Goal: Transaction & Acquisition: Purchase product/service

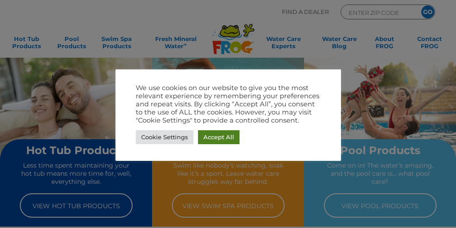
click at [229, 137] on link "Accept All" at bounding box center [219, 137] width 42 height 14
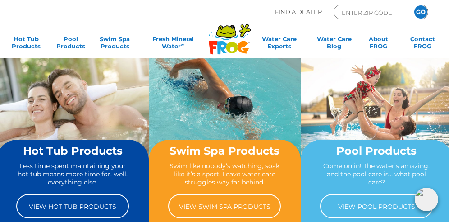
scroll to position [45, 0]
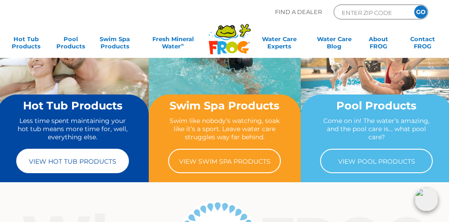
click at [93, 154] on link "View Hot Tub Products" at bounding box center [72, 160] width 113 height 24
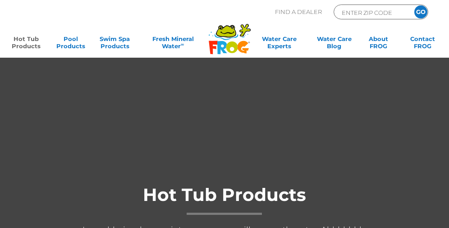
click at [257, 228] on html ".st130{clip-path:url(#SVGID_2_);fill-rule:evenodd;clip-rule:evenodd;fill:#C3CC0…" at bounding box center [224, 114] width 449 height 228
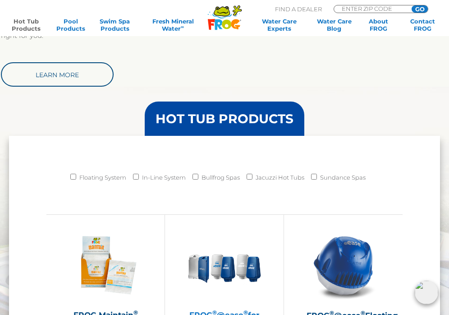
scroll to position [812, 0]
